Goal: Use online tool/utility: Utilize a website feature to perform a specific function

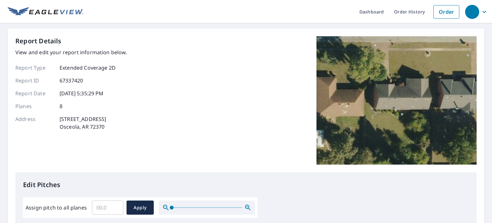
scroll to position [43, 0]
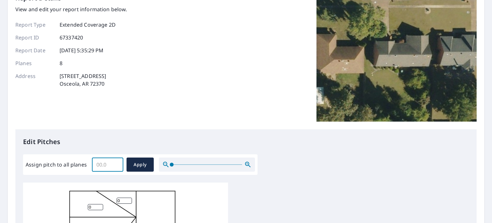
click at [98, 164] on input "Assign pitch to all planes" at bounding box center [107, 164] width 31 height 18
type input "8"
click at [139, 162] on span "Apply" at bounding box center [140, 165] width 17 height 8
type input "8"
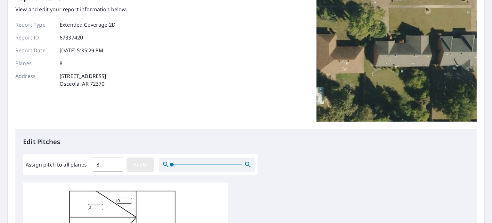
type input "8"
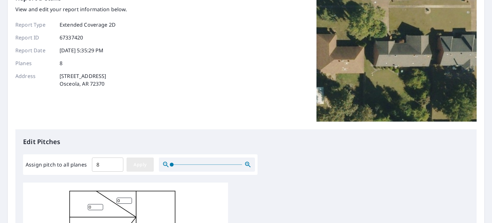
type input "8"
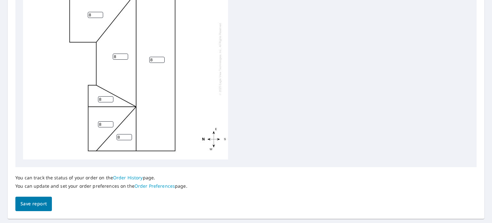
scroll to position [284, 0]
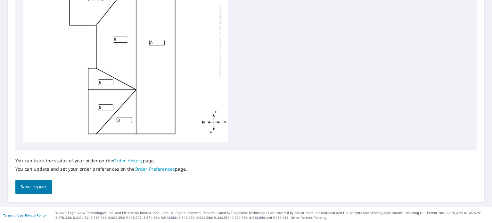
click at [32, 188] on span "Save report" at bounding box center [34, 187] width 26 height 8
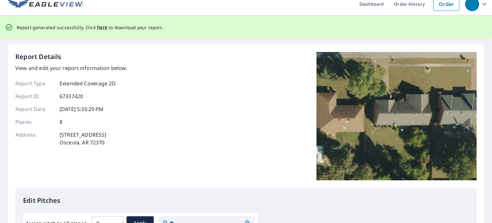
scroll to position [0, 0]
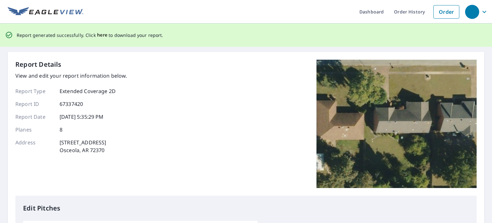
click at [99, 36] on span "here" at bounding box center [102, 35] width 11 height 8
